Goal: Find specific page/section: Find specific page/section

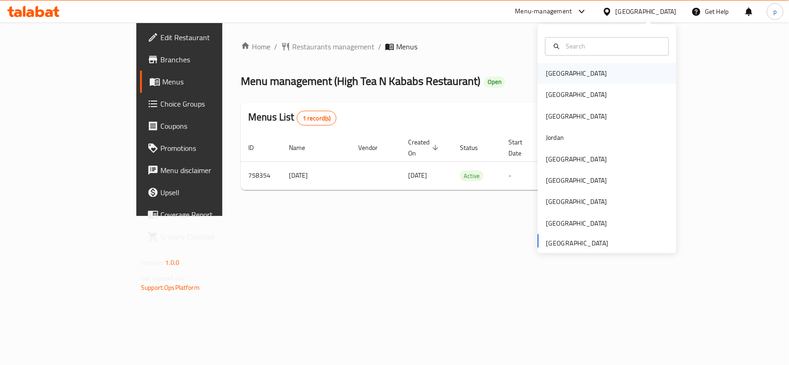
click at [555, 75] on div "[GEOGRAPHIC_DATA]" at bounding box center [576, 74] width 61 height 10
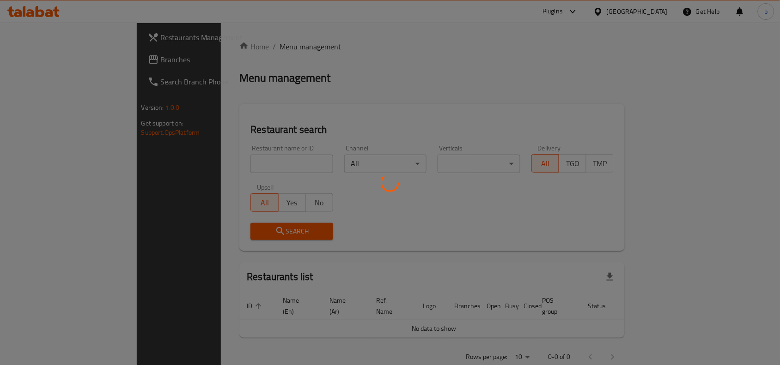
click at [655, 8] on div at bounding box center [390, 182] width 780 height 365
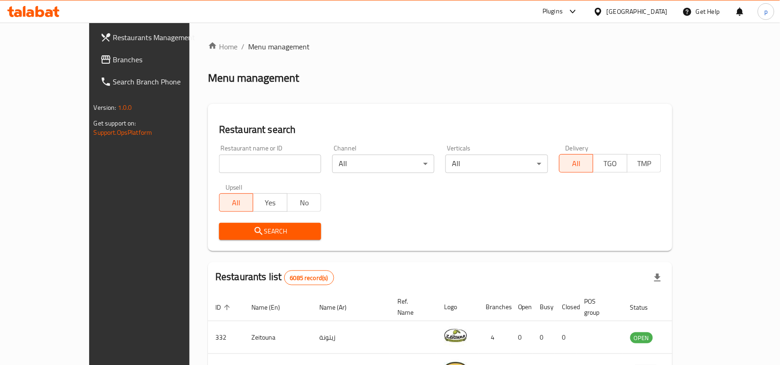
click at [655, 8] on div "Bahrain" at bounding box center [637, 11] width 61 height 10
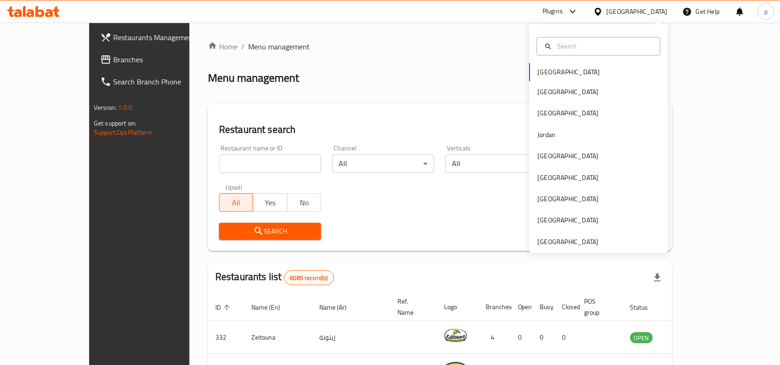
click at [564, 250] on div "Bahrain Egypt Iraq Jordan Kuwait Oman Qatar Saudi Arabia United Arab Emirates" at bounding box center [598, 138] width 139 height 229
click at [563, 243] on div "[GEOGRAPHIC_DATA]" at bounding box center [568, 242] width 61 height 10
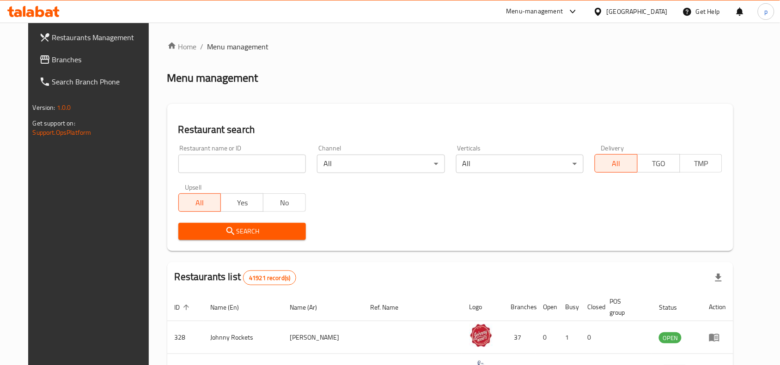
click at [67, 59] on span "Branches" at bounding box center [101, 59] width 99 height 11
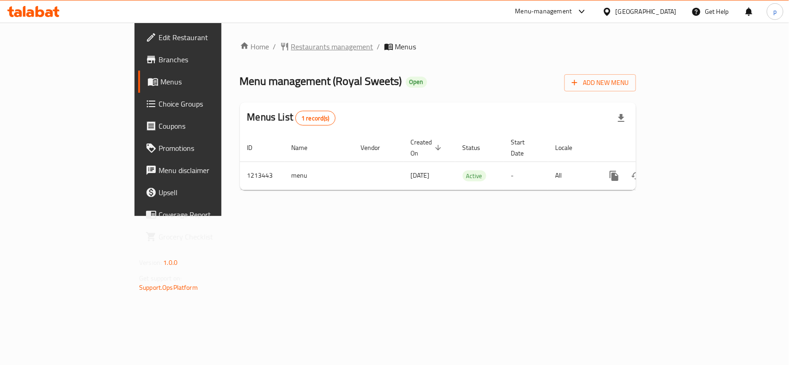
click at [291, 45] on span "Restaurants management" at bounding box center [332, 46] width 82 height 11
click at [158, 41] on span "Edit Restaurant" at bounding box center [208, 37] width 100 height 11
